Goal: Contribute content

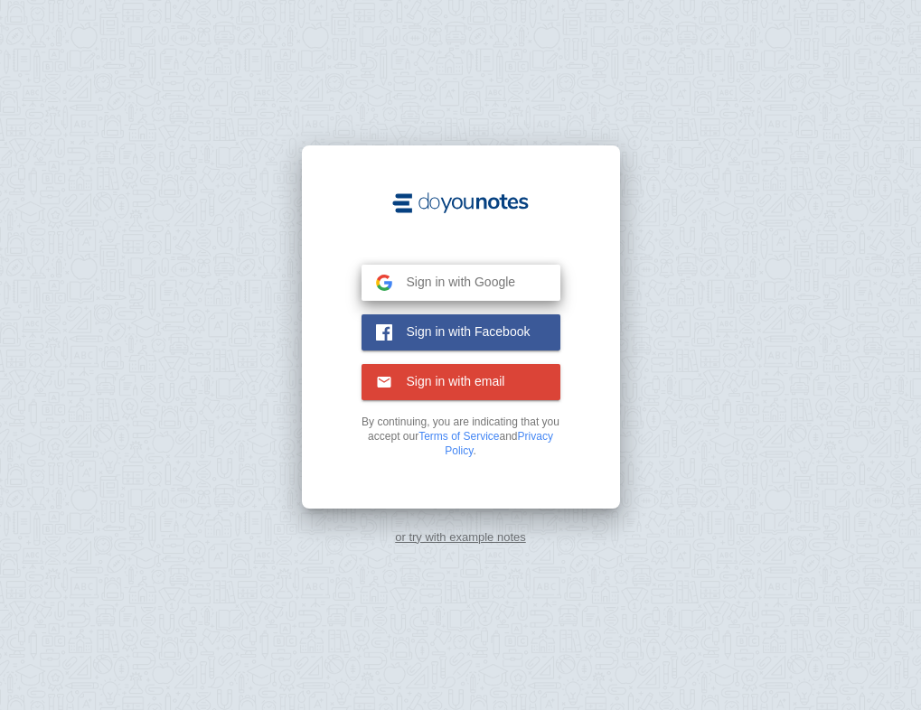
click at [512, 284] on span "Sign in with Google" at bounding box center [454, 282] width 124 height 16
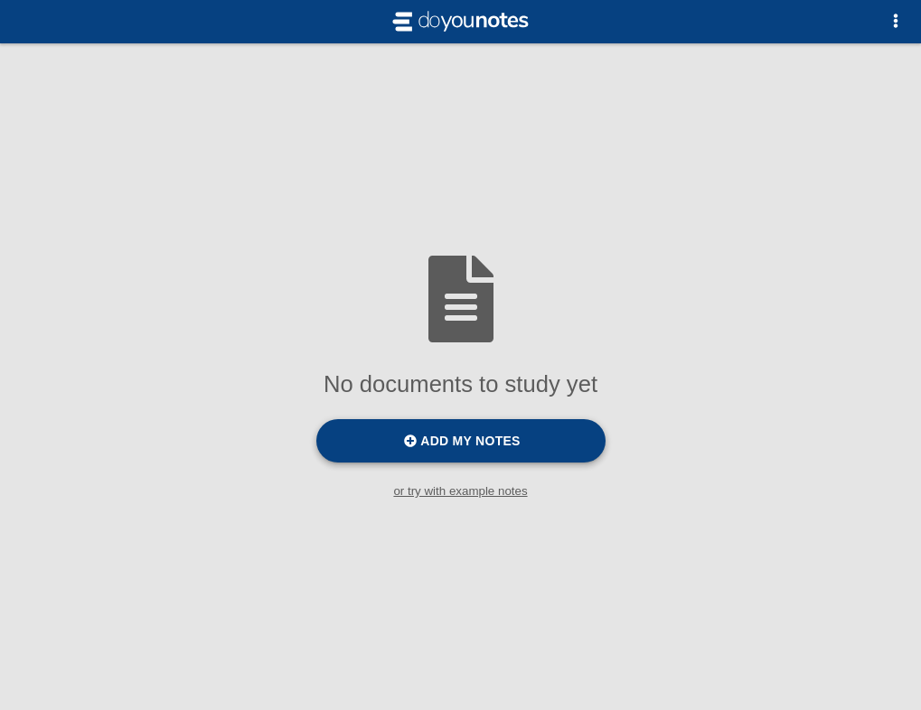
click at [436, 436] on span "Add my notes" at bounding box center [469, 441] width 99 height 14
click at [0, 0] on input "Add my notes" at bounding box center [0, 0] width 0 height 0
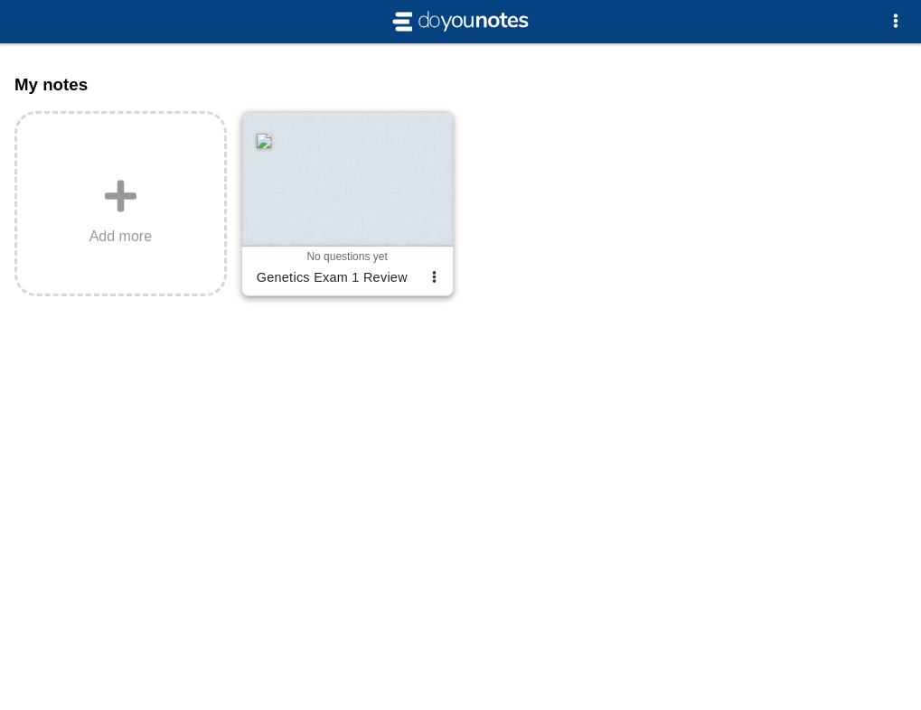
click at [384, 282] on div "Genetics Exam 1 Review" at bounding box center [336, 277] width 174 height 29
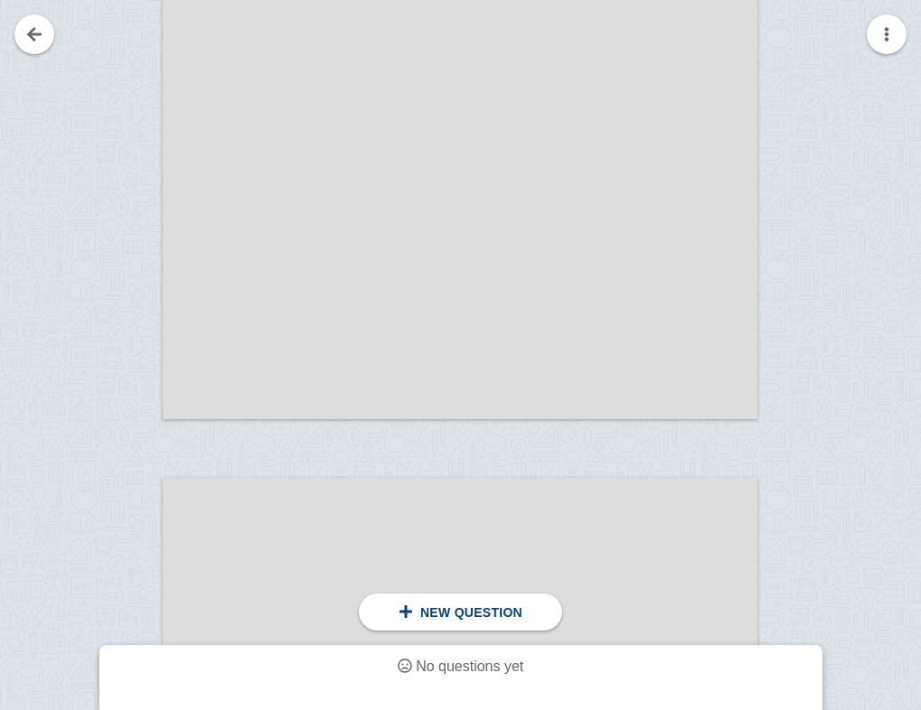
scroll to position [3714, 0]
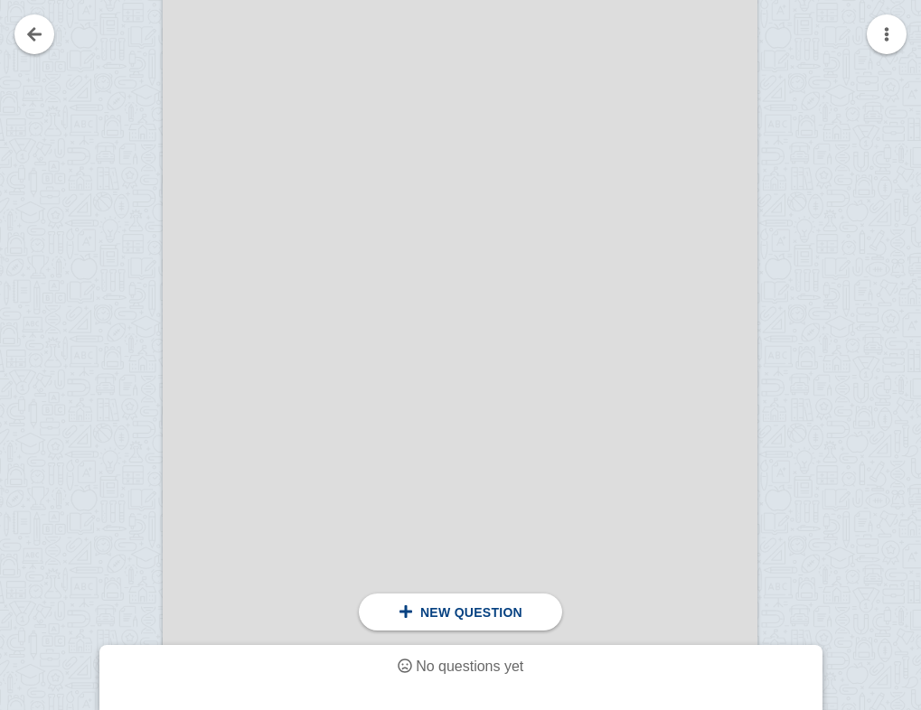
click at [422, 671] on span "No questions yet" at bounding box center [470, 666] width 108 height 15
click at [425, 625] on div "New question" at bounding box center [460, 612] width 203 height 37
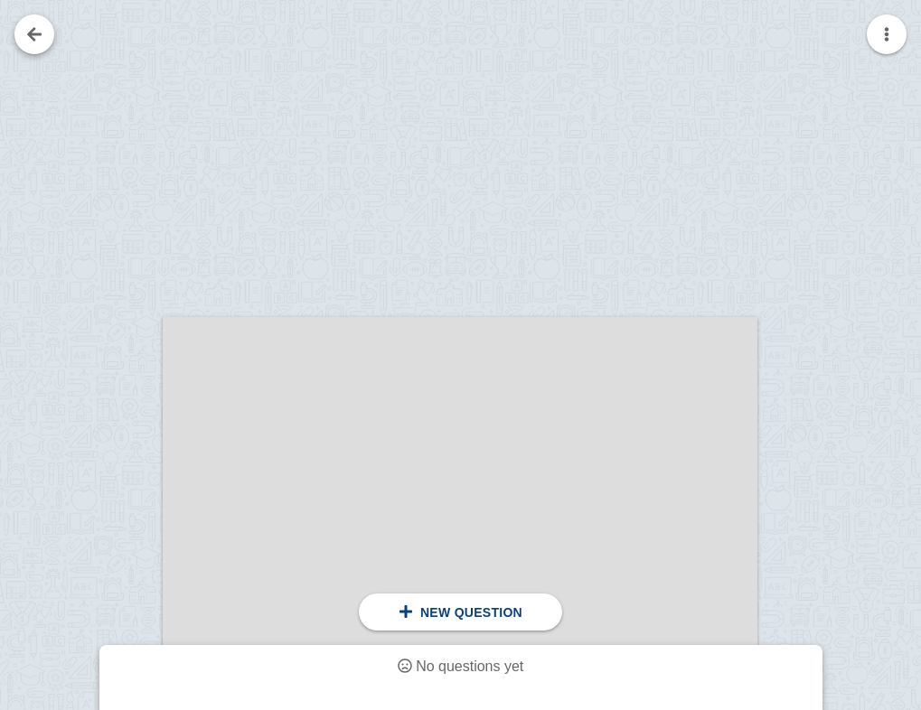
click at [34, 34] on link at bounding box center [34, 34] width 40 height 40
